Goal: Task Accomplishment & Management: Complete application form

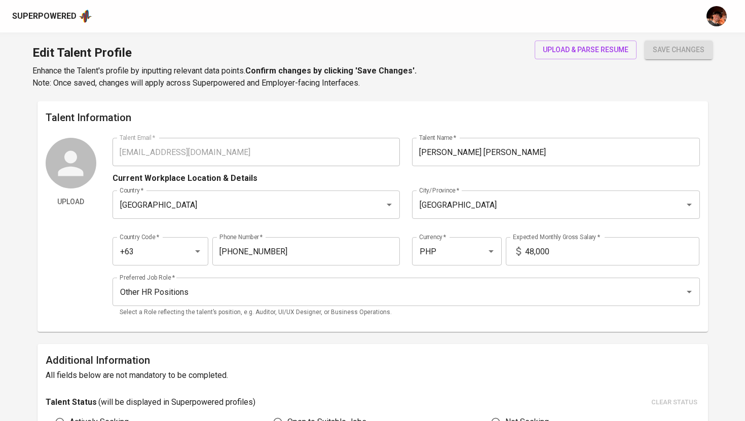
click at [68, 12] on div "Superpowered" at bounding box center [44, 17] width 64 height 12
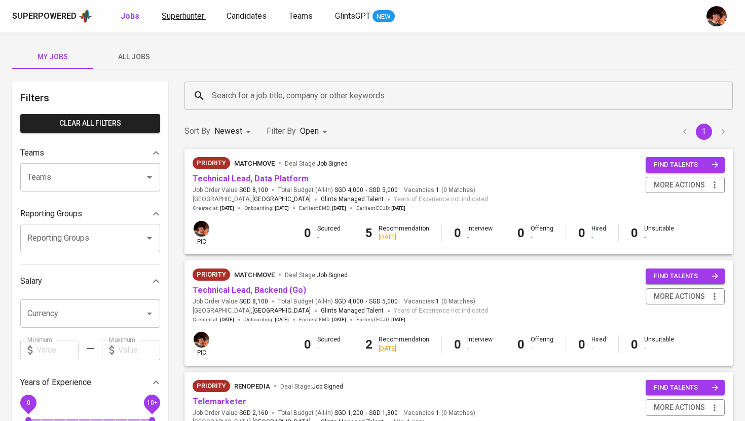
click at [189, 19] on span "Superhunter" at bounding box center [183, 16] width 43 height 10
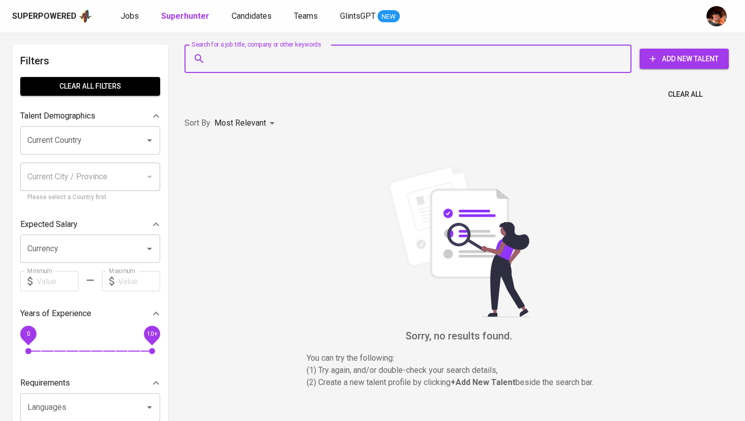
click at [243, 63] on input "Search for a job title, company or other keywords" at bounding box center [410, 58] width 403 height 19
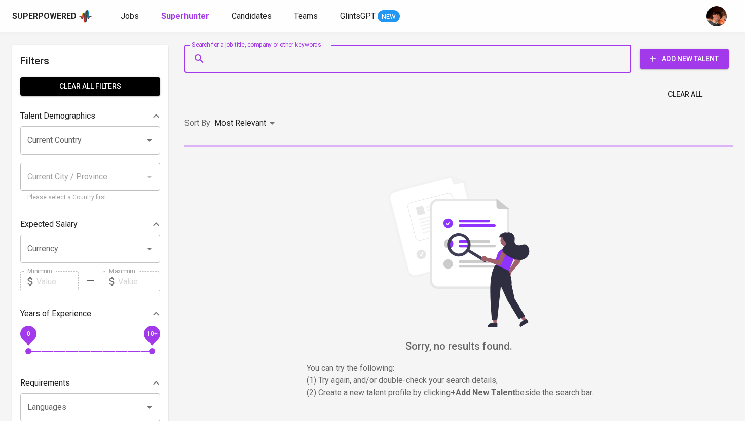
paste input "[EMAIL_ADDRESS][DOMAIN_NAME]"
type input "[EMAIL_ADDRESS][DOMAIN_NAME]"
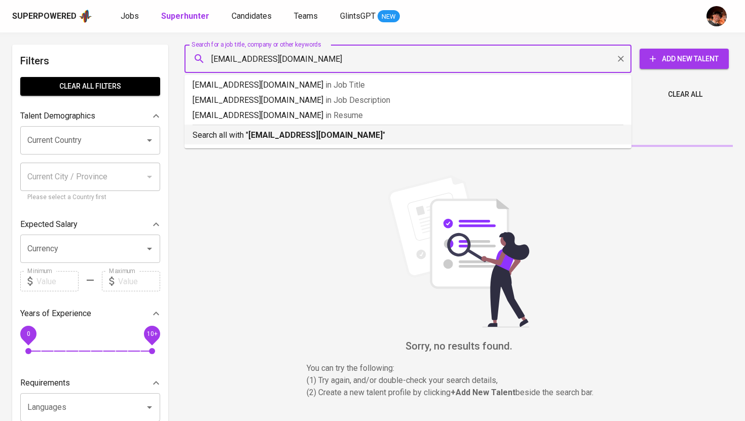
click at [259, 136] on b "[EMAIL_ADDRESS][DOMAIN_NAME]" at bounding box center [315, 135] width 134 height 10
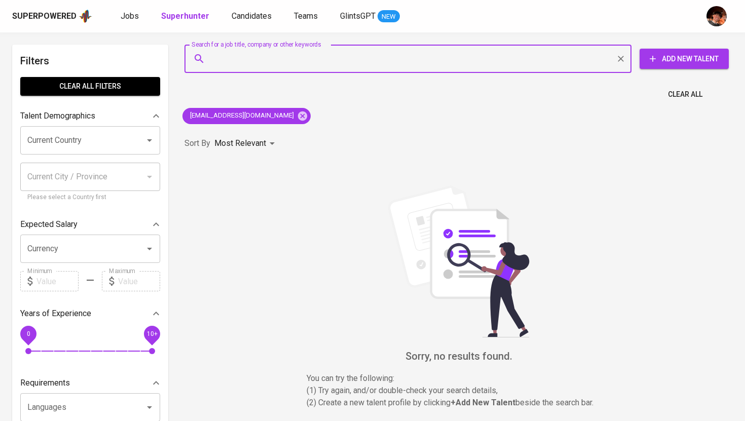
click at [668, 61] on span "Add New Talent" at bounding box center [684, 59] width 73 height 13
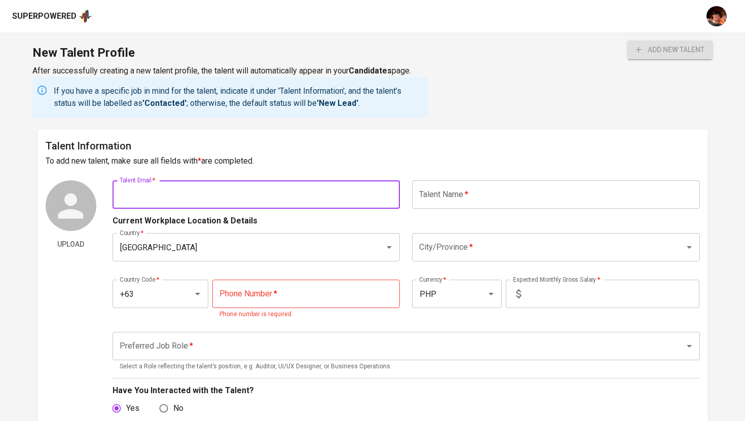
click at [258, 200] on input "text" at bounding box center [257, 194] width 288 height 28
paste input "[EMAIL_ADDRESS][DOMAIN_NAME]"
type input "[EMAIL_ADDRESS][DOMAIN_NAME]"
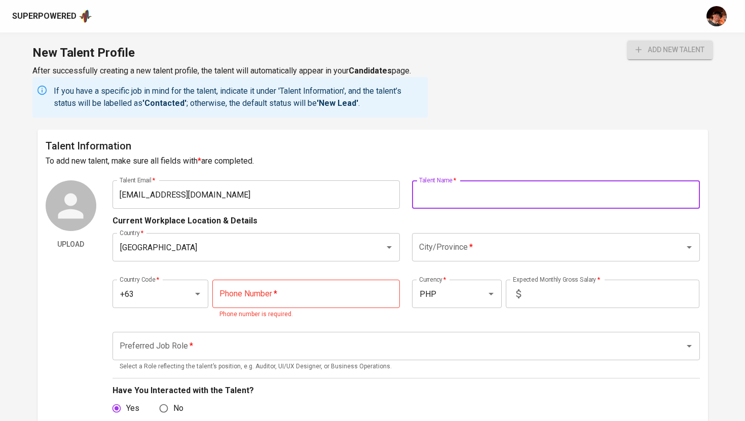
click at [456, 197] on input "text" at bounding box center [556, 194] width 288 height 28
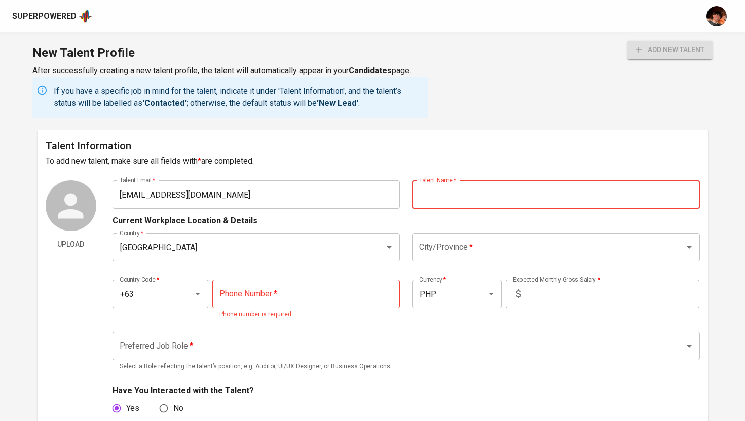
paste input "[PERSON_NAME]"
type input "[PERSON_NAME]"
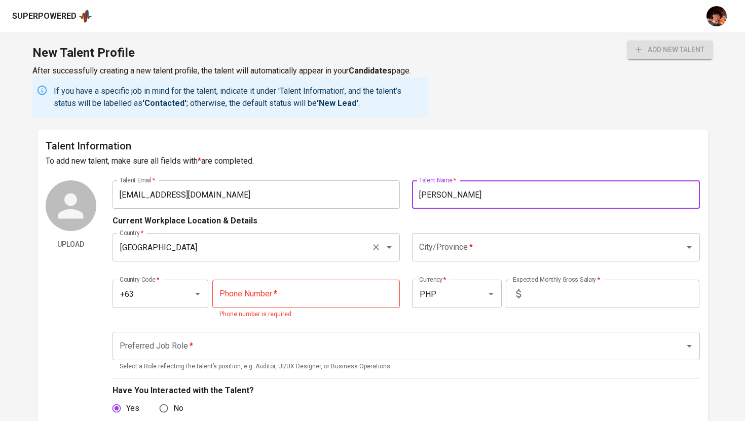
click at [264, 251] on input "[GEOGRAPHIC_DATA]" at bounding box center [242, 247] width 250 height 19
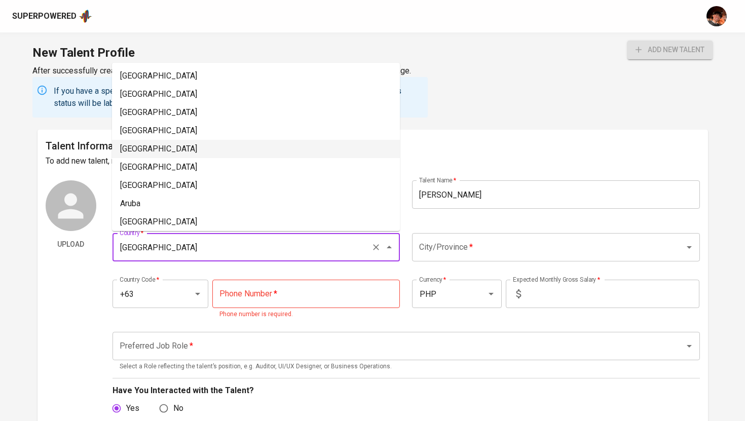
click at [262, 287] on input "tel" at bounding box center [306, 294] width 188 height 28
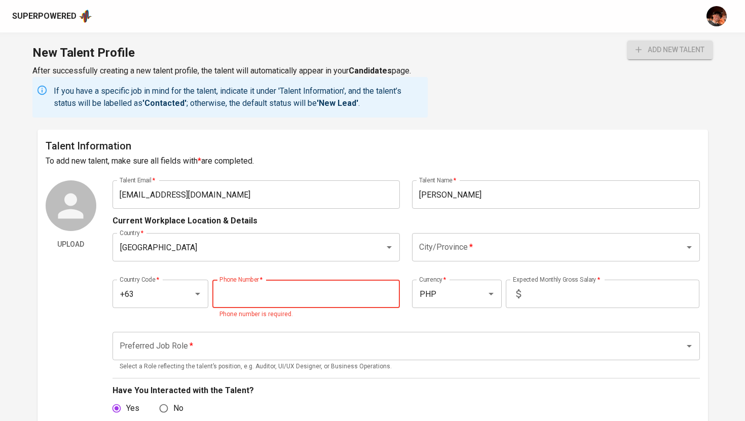
paste input "[PHONE_NUMBER]"
type input "[PHONE_NUMBER]"
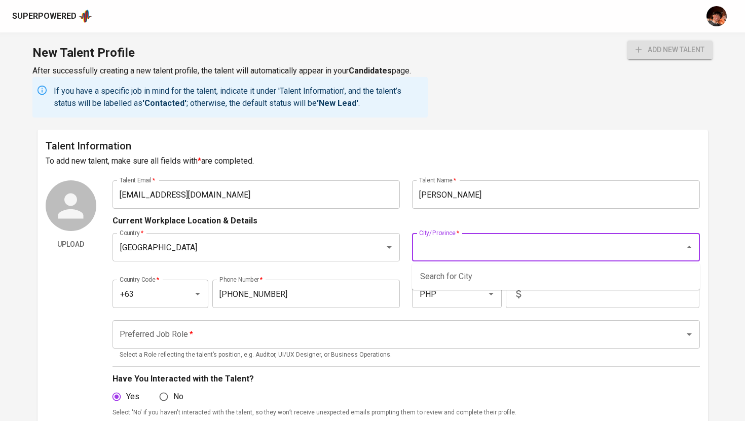
click at [478, 255] on input "City/Province   *" at bounding box center [542, 247] width 250 height 19
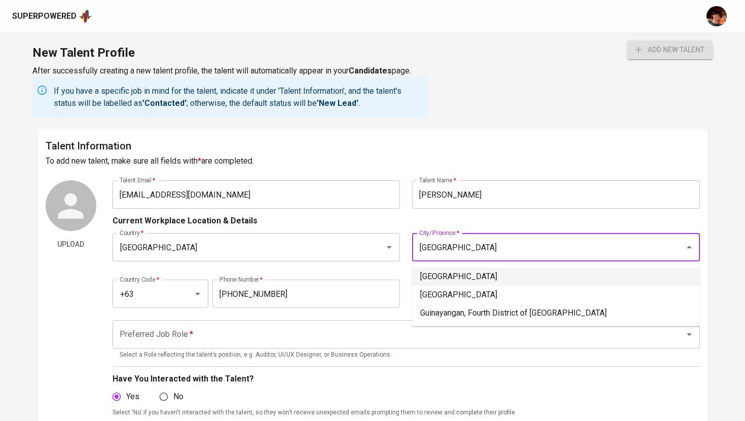
click at [493, 277] on li "[GEOGRAPHIC_DATA]" at bounding box center [556, 277] width 288 height 18
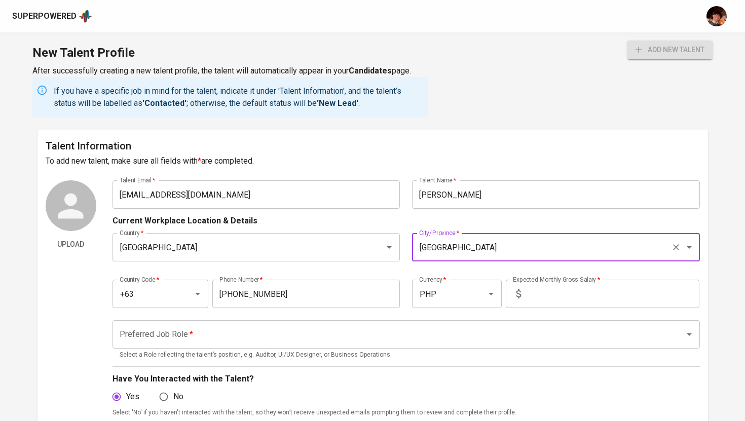
type input "[GEOGRAPHIC_DATA]"
click at [612, 290] on input "text" at bounding box center [612, 294] width 174 height 28
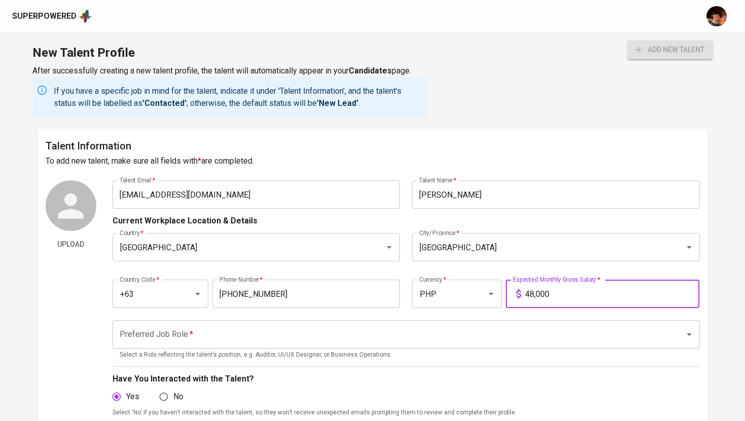
type input "48,000"
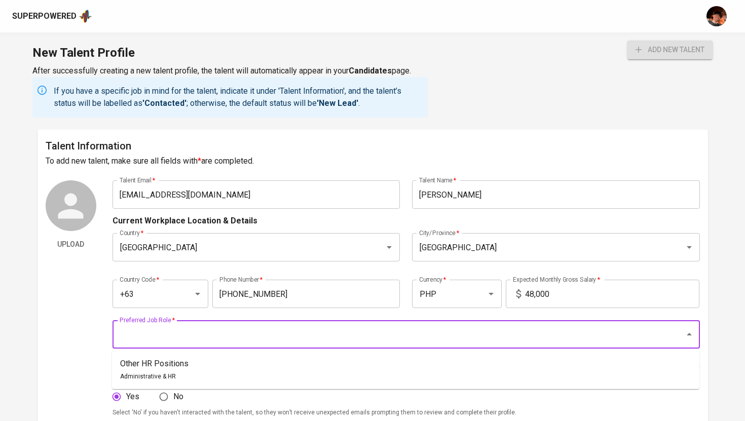
click at [534, 327] on input "Preferred Job Role   *" at bounding box center [392, 334] width 550 height 19
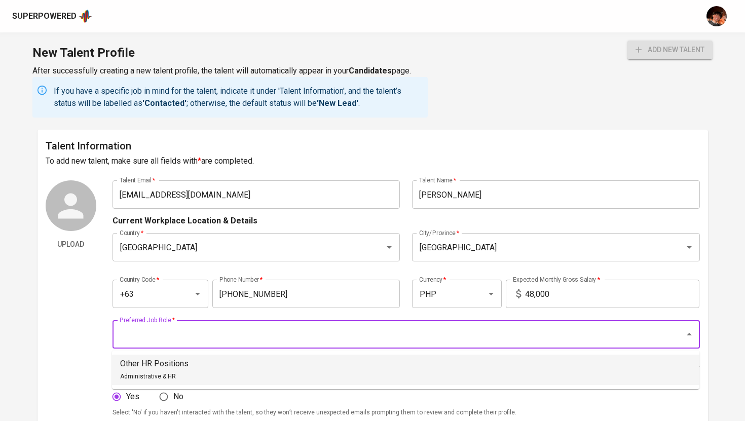
click at [295, 370] on li "Other HR Positions Administrative & HR" at bounding box center [406, 370] width 588 height 30
type input "Other HR Positions"
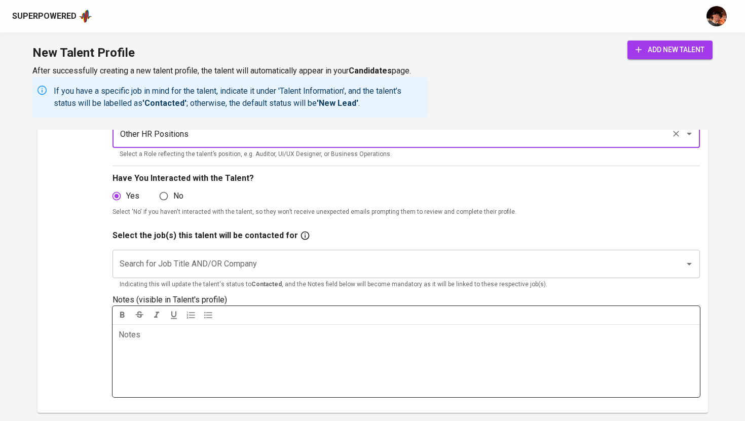
scroll to position [214, 0]
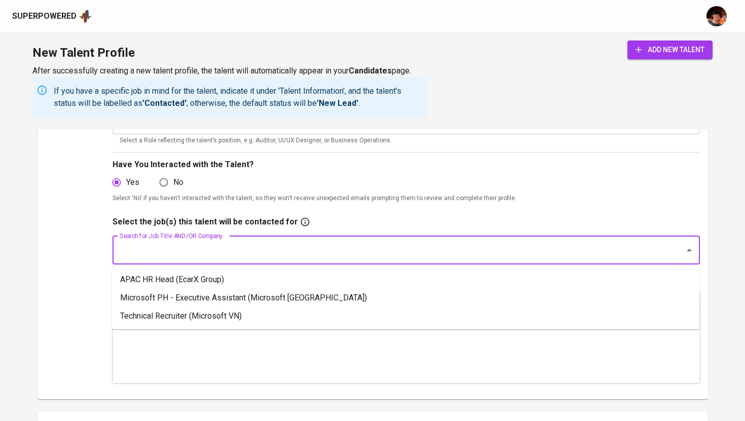
click at [288, 243] on input "Search for Job Title AND/OR Company" at bounding box center [392, 250] width 550 height 19
click at [257, 301] on li "Microsoft PH - Executive Assistant (Microsoft [GEOGRAPHIC_DATA])" at bounding box center [406, 298] width 588 height 18
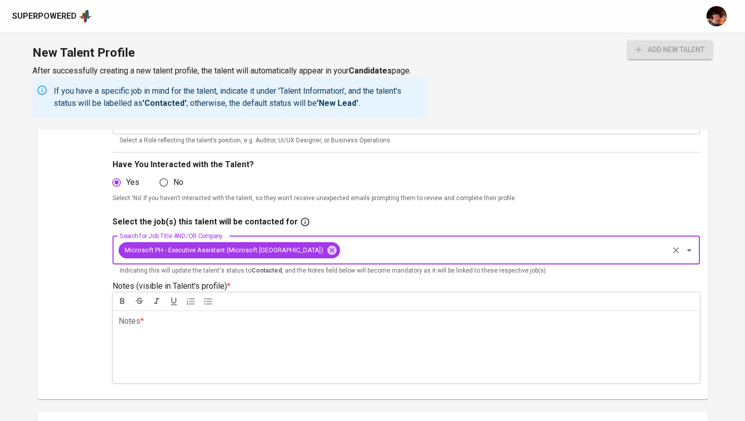
click at [273, 359] on div "Notes * ﻿" at bounding box center [407, 347] width 588 height 73
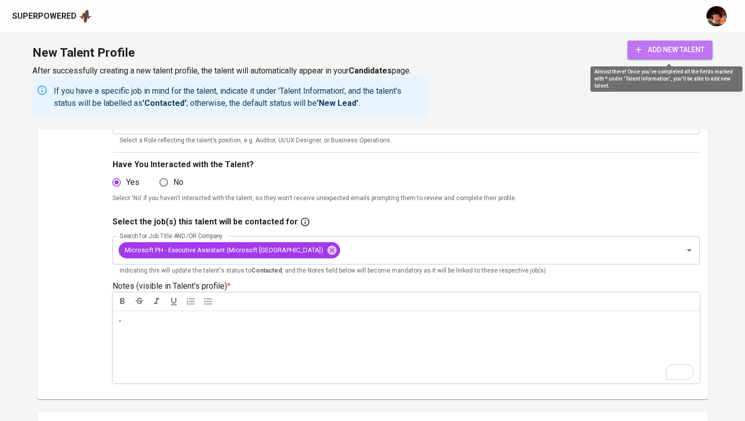
click at [674, 50] on span "add new talent" at bounding box center [670, 50] width 69 height 13
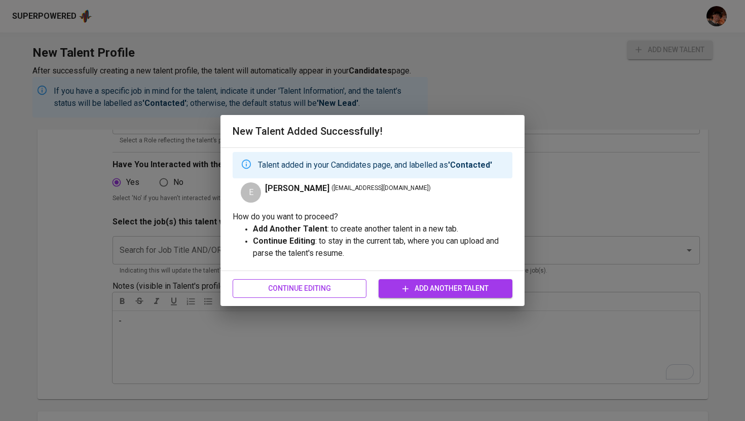
click at [310, 292] on span "Continue Editing" at bounding box center [300, 288] width 118 height 13
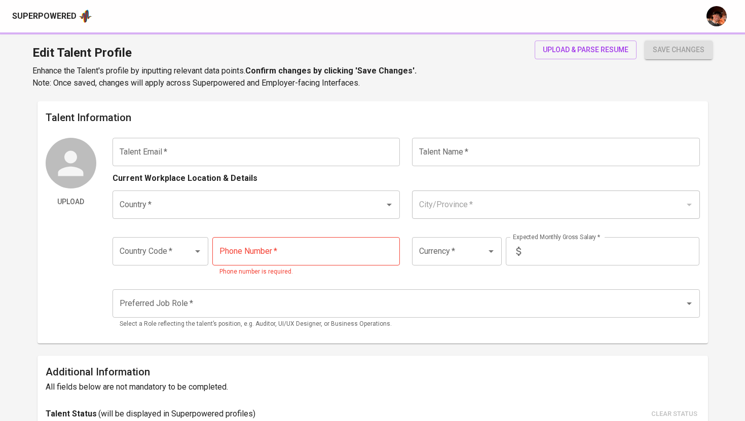
type input "[EMAIL_ADDRESS][DOMAIN_NAME]"
type input "[PERSON_NAME]"
type input "[GEOGRAPHIC_DATA]"
type input "+63"
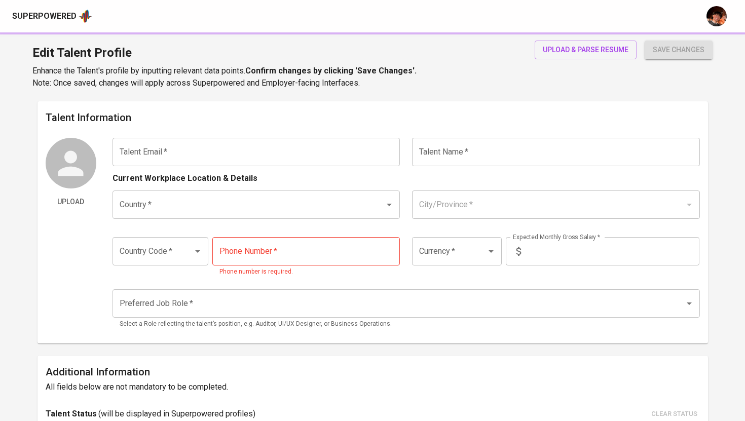
type input "[PHONE_NUMBER]"
type input "PHP"
type input "48,000"
type input "Other HR Positions"
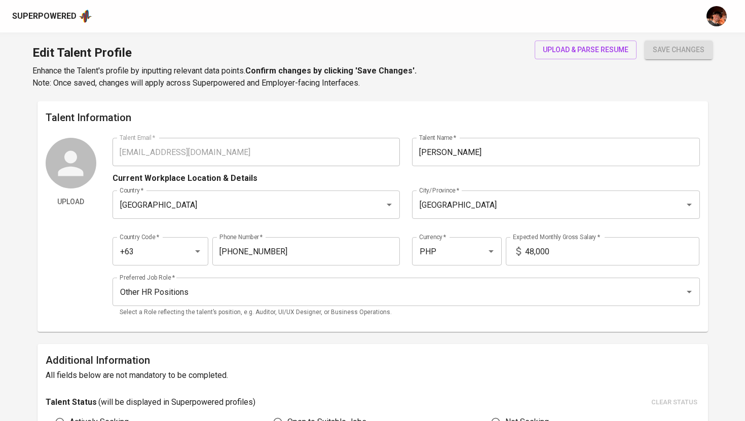
click at [51, 13] on div "Superpowered" at bounding box center [44, 17] width 64 height 12
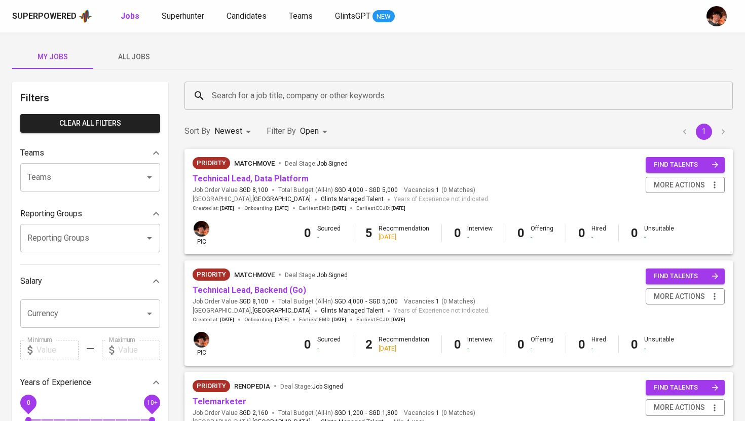
click at [174, 22] on div "Superpowered Jobs Superhunter Candidates Teams GlintsGPT NEW" at bounding box center [356, 16] width 688 height 15
click at [192, 19] on span "Superhunter" at bounding box center [183, 16] width 43 height 10
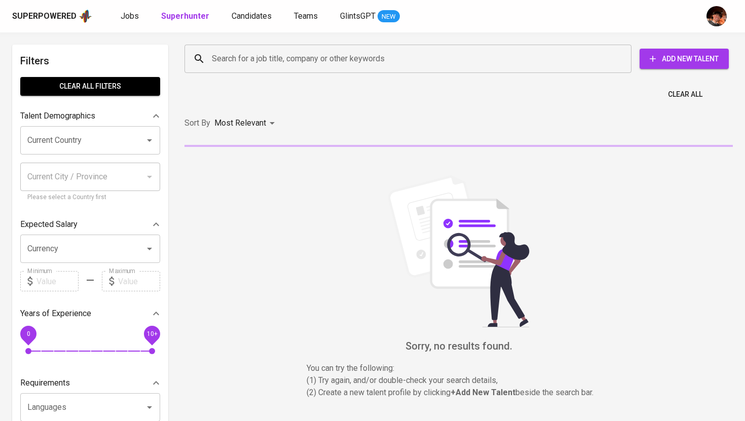
click at [267, 65] on input "Search for a job title, company or other keywords" at bounding box center [410, 58] width 403 height 19
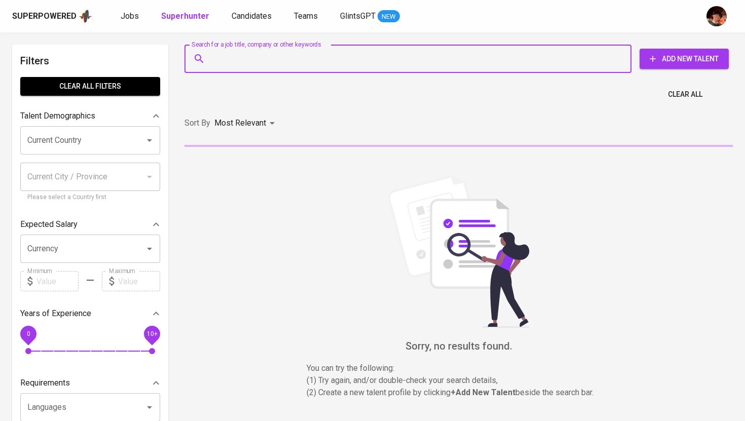
paste input "[EMAIL_ADDRESS][PERSON_NAME][DOMAIN_NAME]"
type input "[EMAIL_ADDRESS][PERSON_NAME][DOMAIN_NAME]"
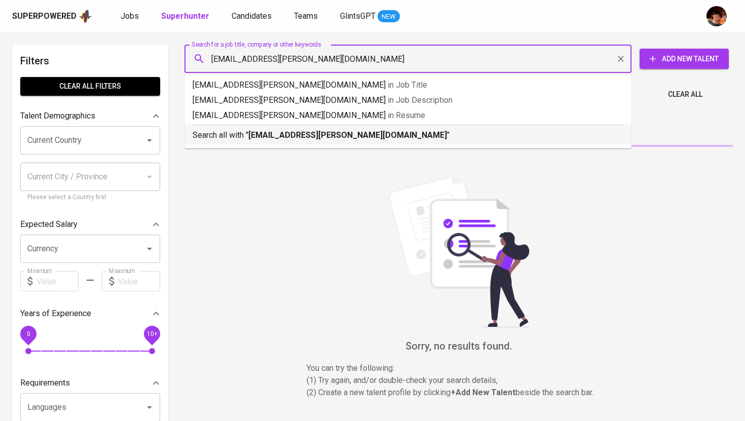
click at [275, 134] on b "[EMAIL_ADDRESS][PERSON_NAME][DOMAIN_NAME]" at bounding box center [347, 135] width 199 height 10
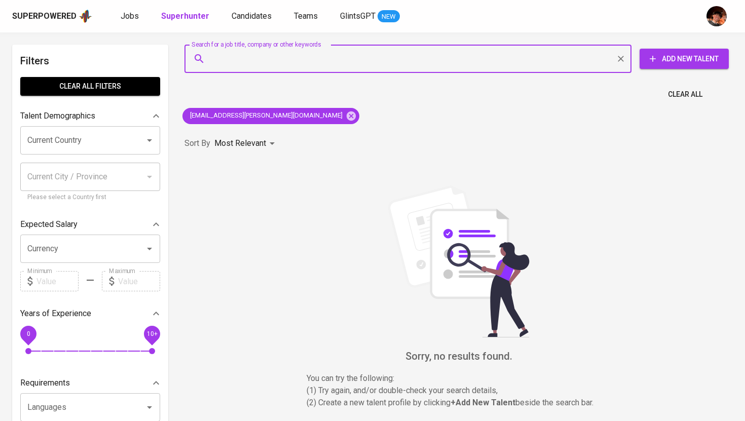
click at [694, 62] on span "Add New Talent" at bounding box center [684, 59] width 73 height 13
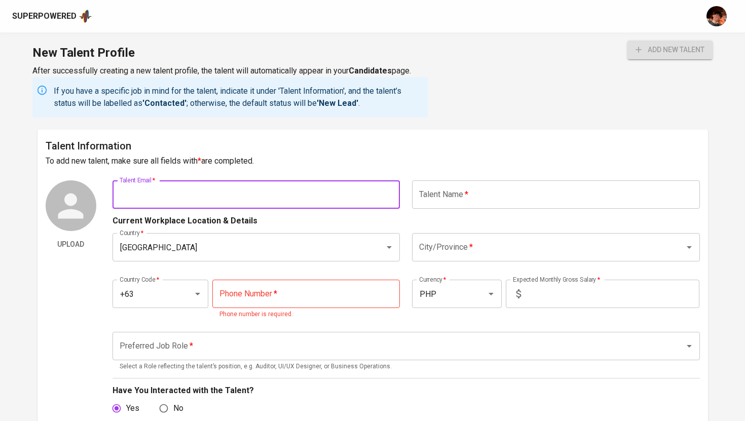
click at [271, 191] on input "text" at bounding box center [257, 194] width 288 height 28
paste input "[EMAIL_ADDRESS][PERSON_NAME][DOMAIN_NAME]"
type input "[EMAIL_ADDRESS][PERSON_NAME][DOMAIN_NAME]"
click at [427, 195] on input "text" at bounding box center [556, 194] width 288 height 28
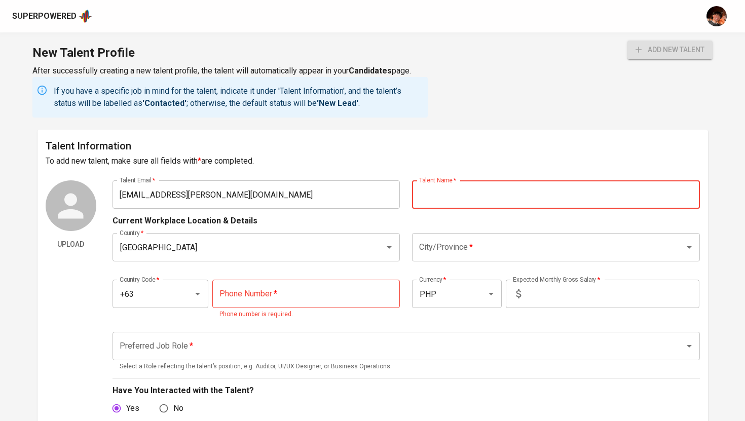
paste input "[PERSON_NAME] [PERSON_NAME]"
type input "[PERSON_NAME] [PERSON_NAME]"
click at [449, 249] on input "City/Province   *" at bounding box center [542, 247] width 250 height 19
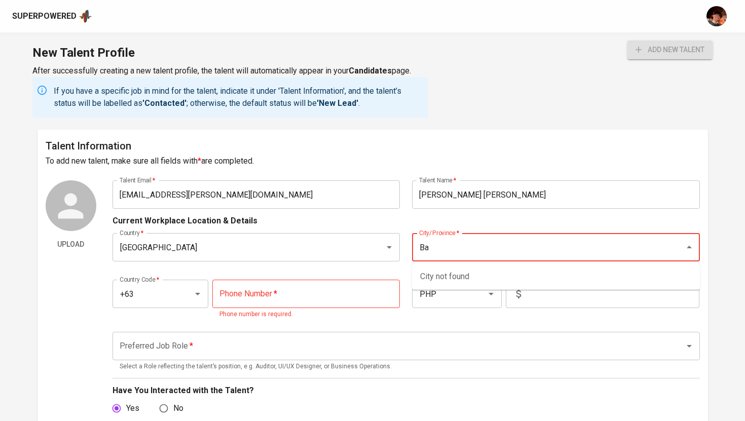
type input "B"
click at [453, 292] on li "Abucay" at bounding box center [556, 295] width 288 height 18
type input "Abucay"
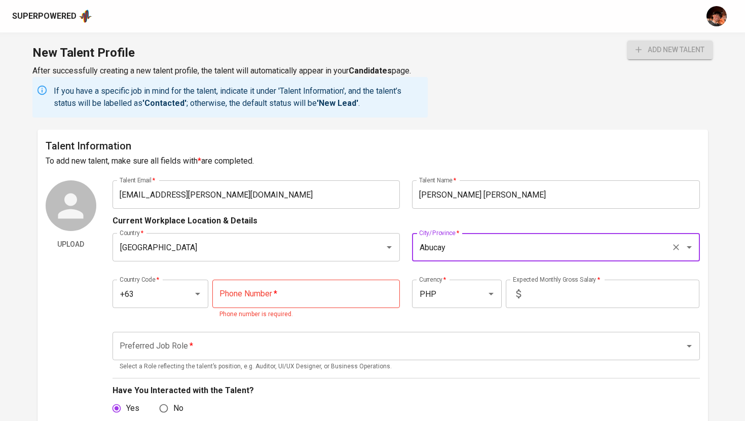
click at [292, 300] on input "tel" at bounding box center [306, 294] width 188 height 28
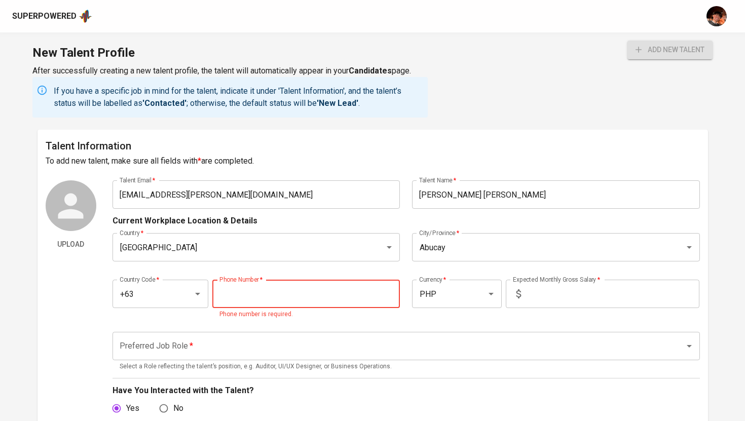
paste input "[PHONE_NUMBER]"
type input "[PHONE_NUMBER]"
click at [547, 307] on input "text" at bounding box center [612, 294] width 174 height 28
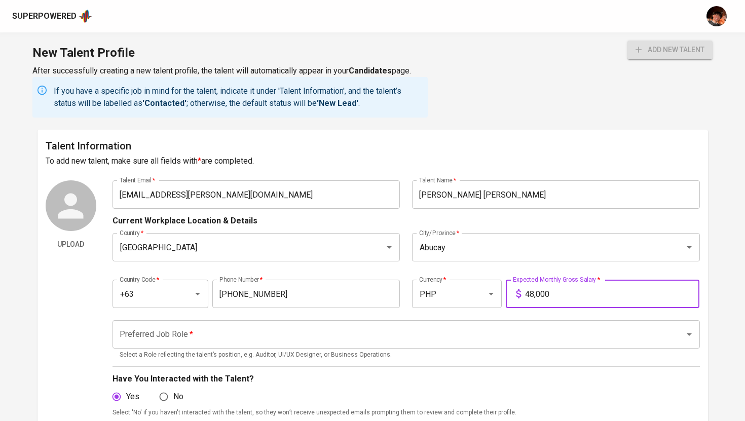
click at [491, 347] on div "Preferred Job Role *" at bounding box center [407, 334] width 588 height 28
type input "48,000"
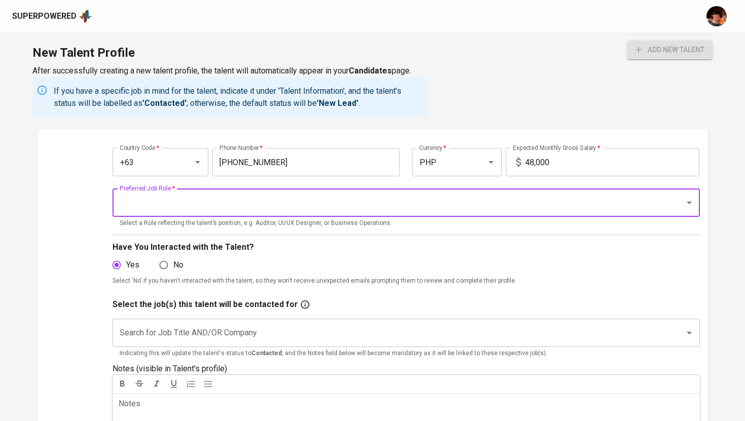
scroll to position [138, 0]
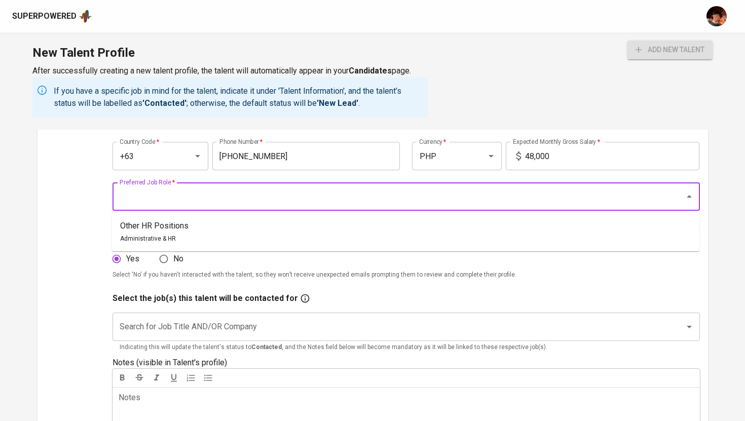
click at [367, 191] on input "Preferred Job Role   *" at bounding box center [392, 196] width 550 height 19
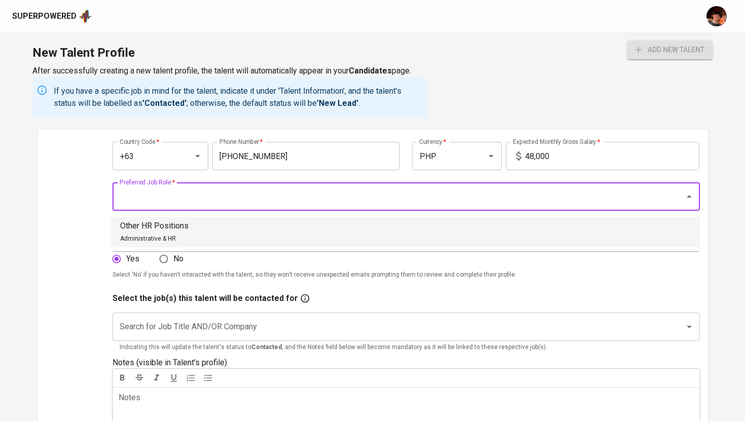
click at [333, 227] on li "Other HR Positions Administrative & HR" at bounding box center [406, 232] width 588 height 30
type input "Other HR Positions"
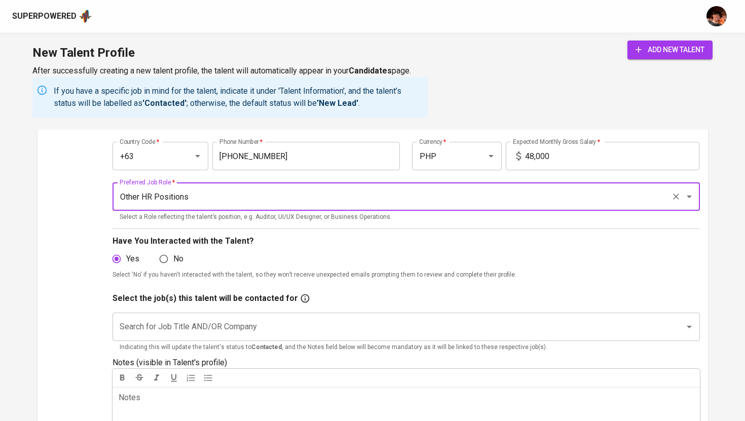
click at [291, 330] on input "Search for Job Title AND/OR Company" at bounding box center [392, 326] width 550 height 19
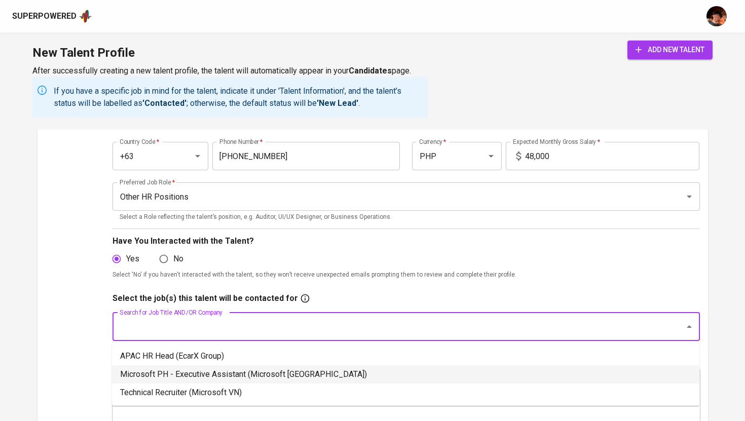
click at [264, 379] on li "Microsoft PH - Executive Assistant (Microsoft [GEOGRAPHIC_DATA])" at bounding box center [406, 374] width 588 height 18
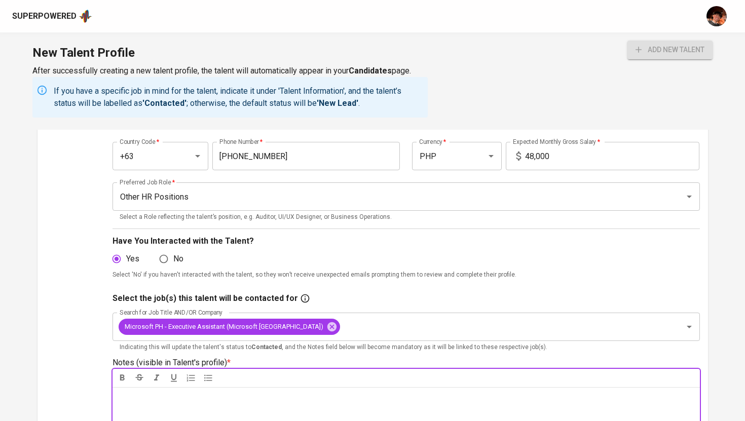
click at [251, 399] on p "Notes * ﻿" at bounding box center [406, 398] width 575 height 12
click at [653, 48] on span "add new talent" at bounding box center [670, 50] width 69 height 13
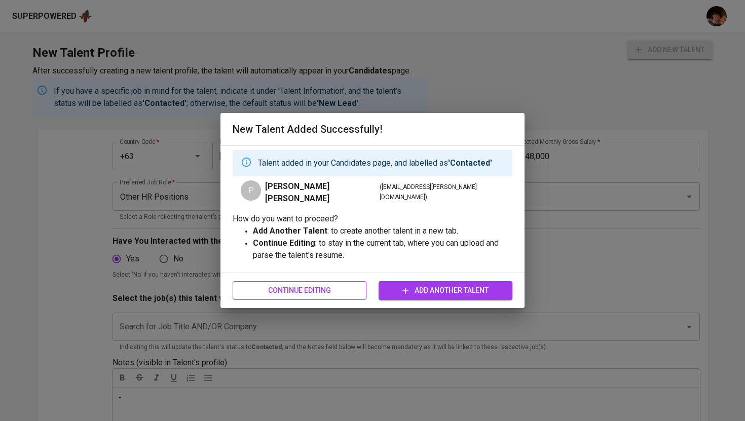
click at [314, 288] on span "Continue Editing" at bounding box center [300, 290] width 118 height 13
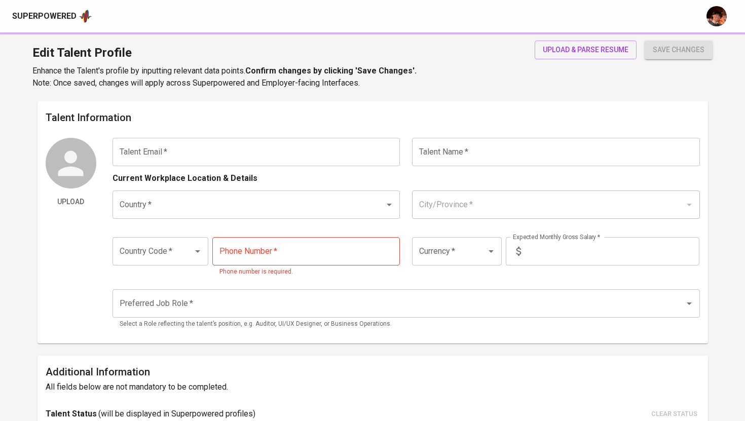
type input "[EMAIL_ADDRESS][PERSON_NAME][DOMAIN_NAME]"
type input "[PERSON_NAME] [PERSON_NAME]"
type input "[GEOGRAPHIC_DATA]"
type input "Abucay"
type input "+63"
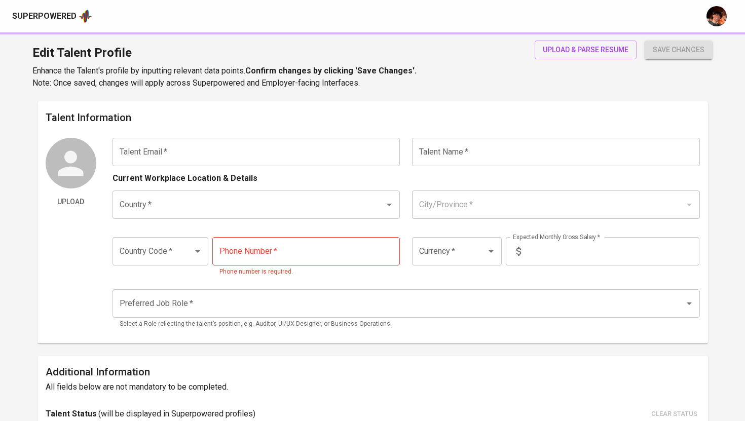
type input "[PHONE_NUMBER]"
type input "PHP"
type input "48,000"
type input "Other HR Positions"
